Goal: Navigation & Orientation: Find specific page/section

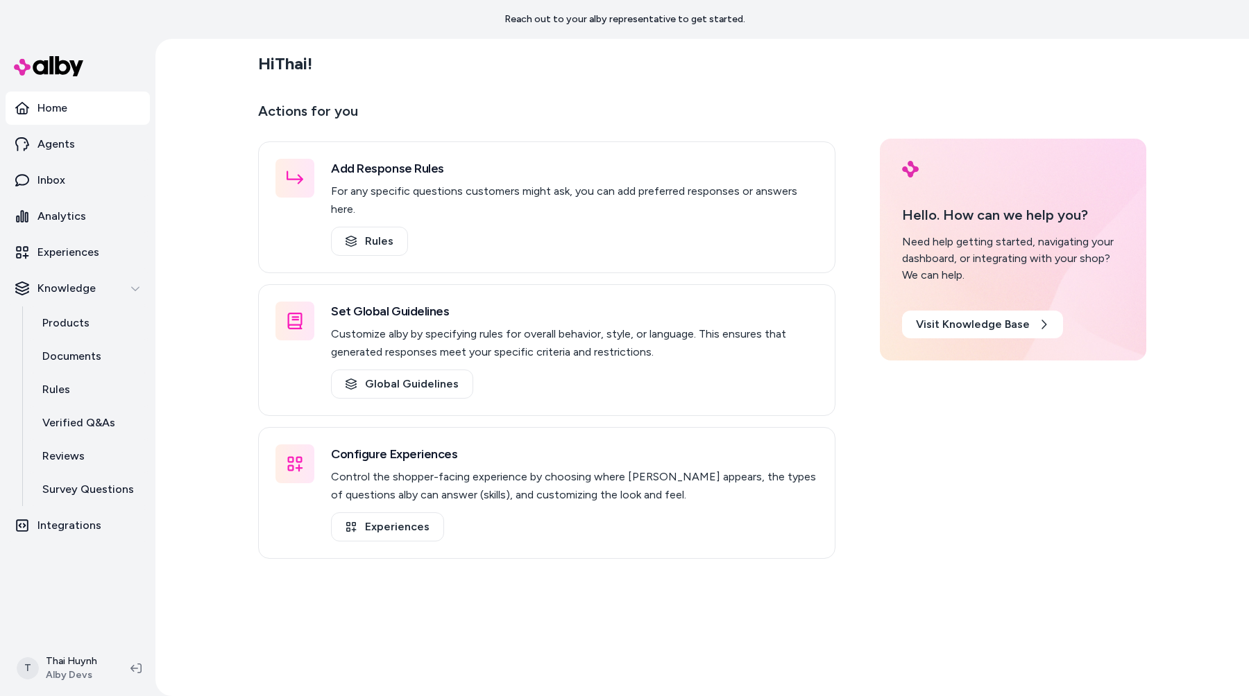
click at [181, 375] on div "Hi Thai ! Actions for you Add Response Rules For any specific questions custome…" at bounding box center [701, 368] width 1093 height 658
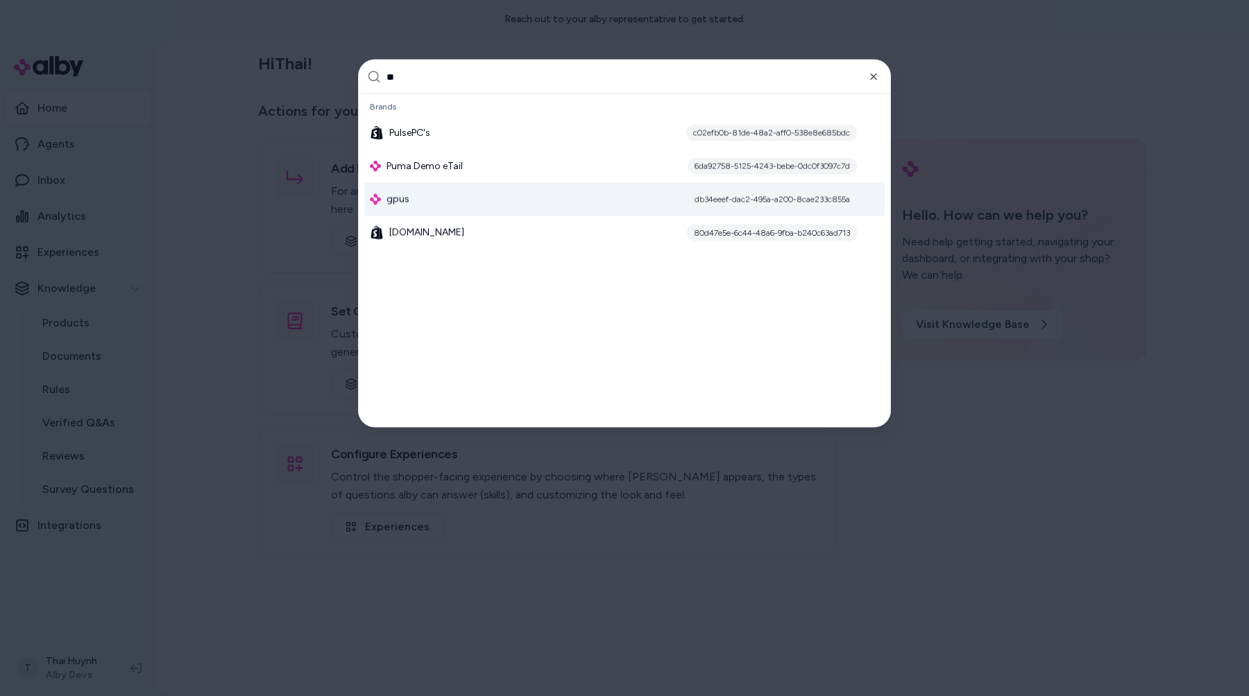
type input "**"
click at [415, 198] on div "gpus db34eeef-dac2-495a-a200-8cae233c855a" at bounding box center [624, 199] width 520 height 33
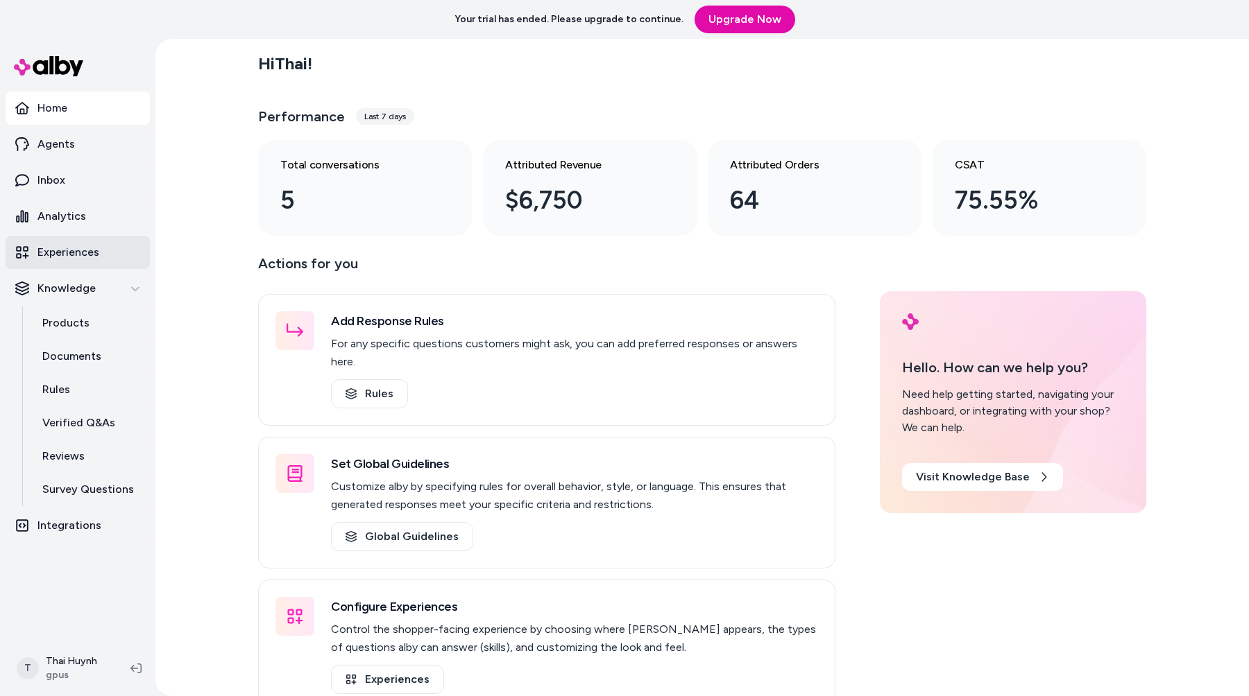
click at [93, 260] on p "Experiences" at bounding box center [68, 252] width 62 height 17
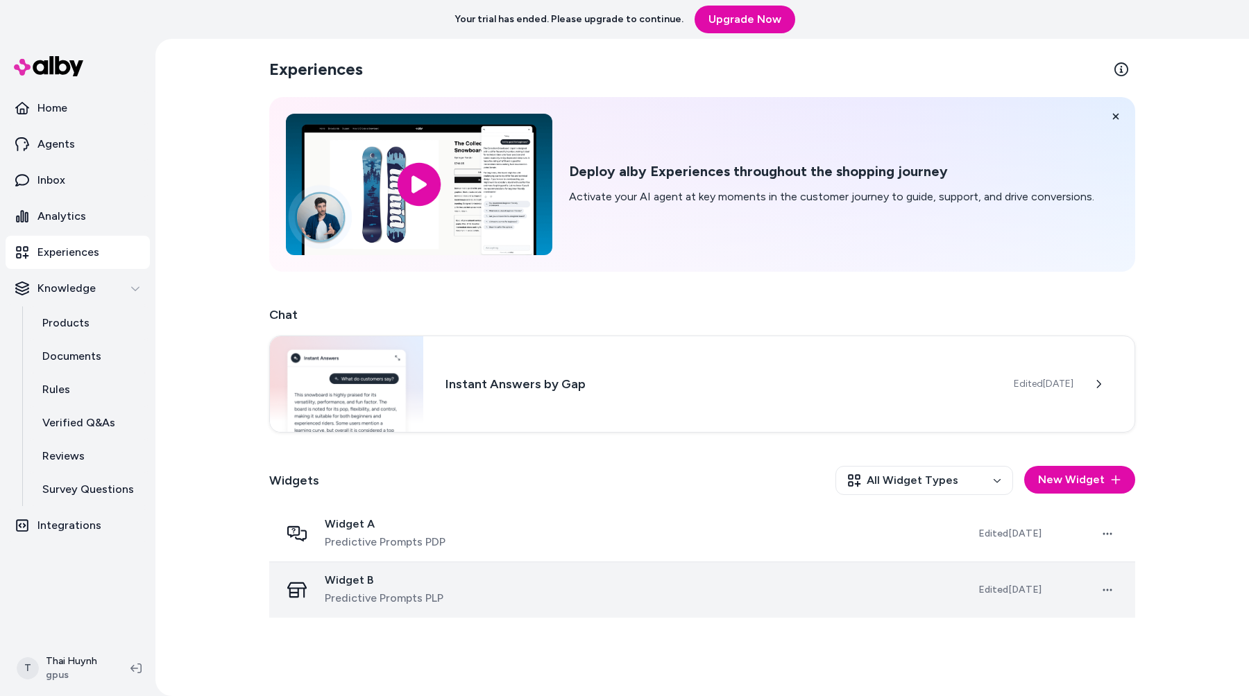
click at [366, 563] on td "Widget B Predictive Prompts PLP" at bounding box center [618, 590] width 698 height 56
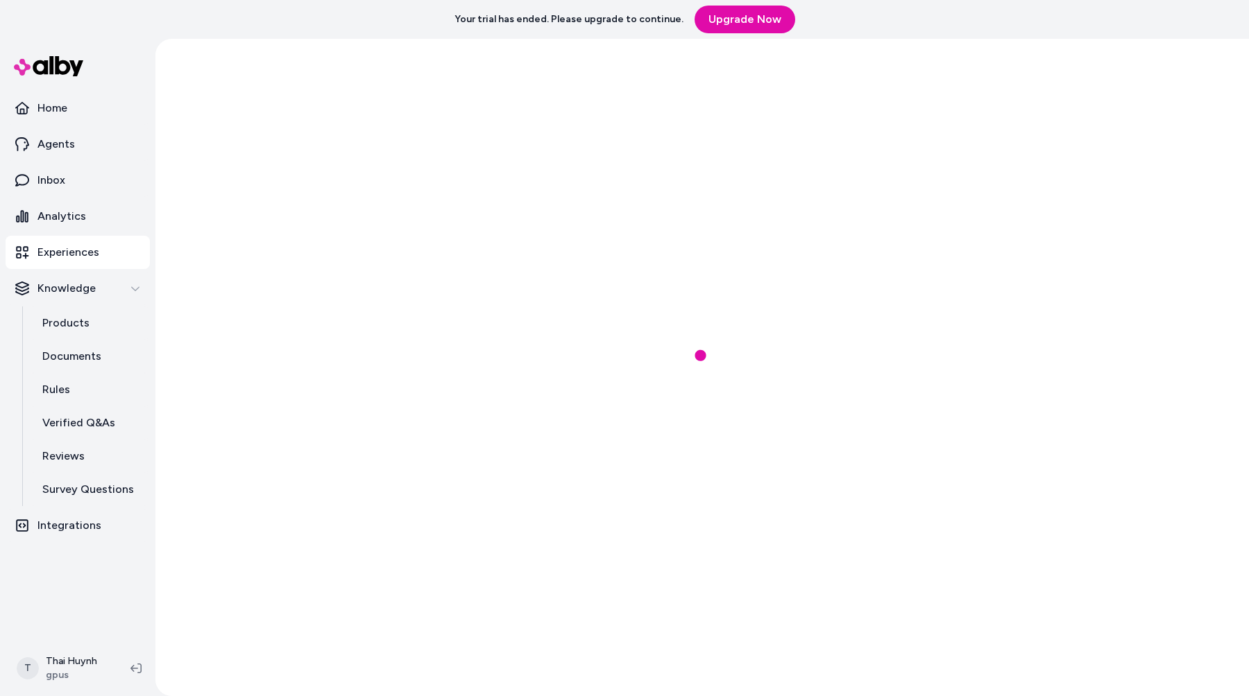
click at [372, 549] on div at bounding box center [701, 368] width 1093 height 658
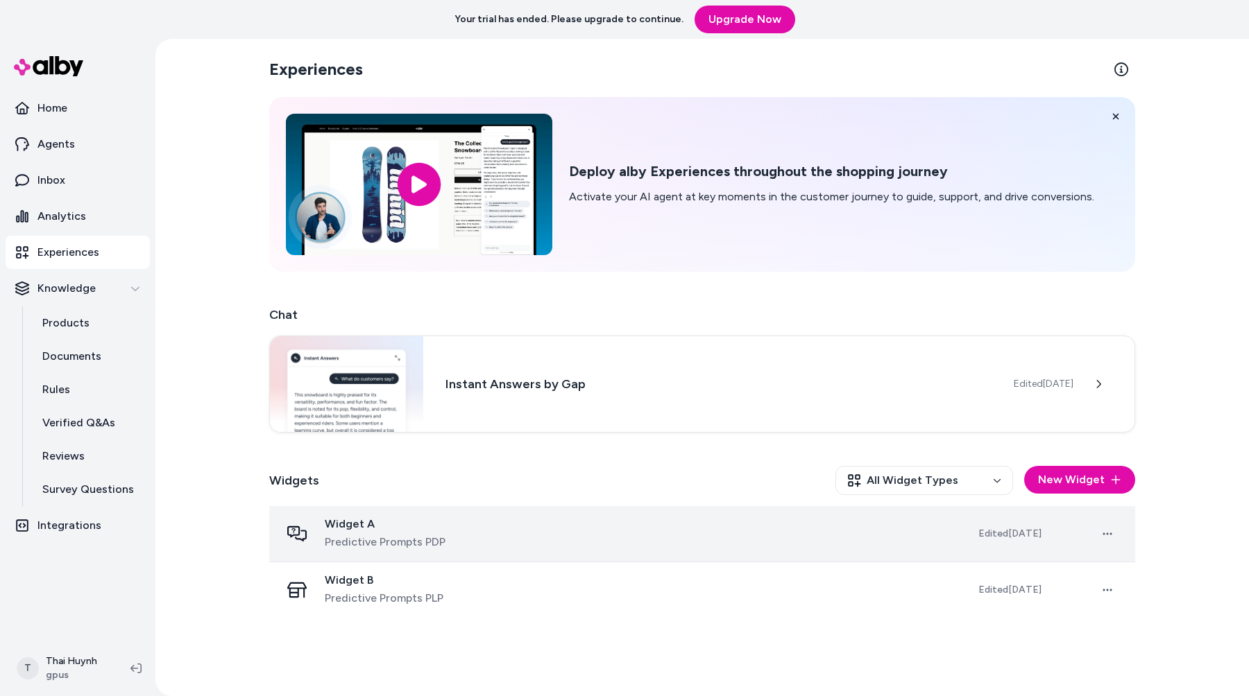
click at [392, 506] on td "Widget A Predictive Prompts PDP" at bounding box center [618, 534] width 698 height 56
